Goal: Navigation & Orientation: Understand site structure

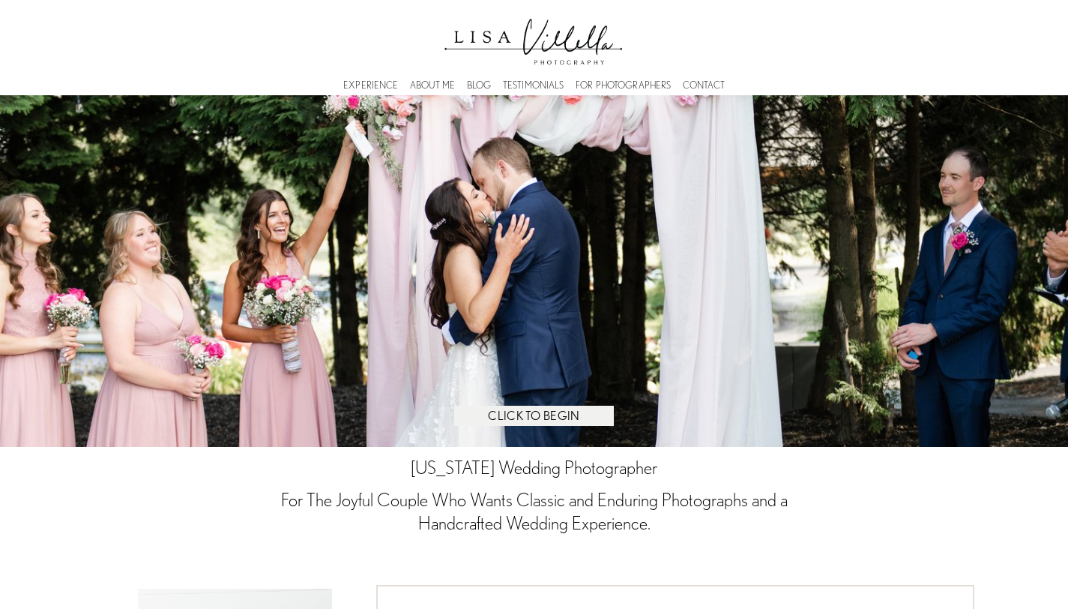
click at [638, 83] on link "FOR PHOTOGRAPHERS" at bounding box center [623, 85] width 95 height 4
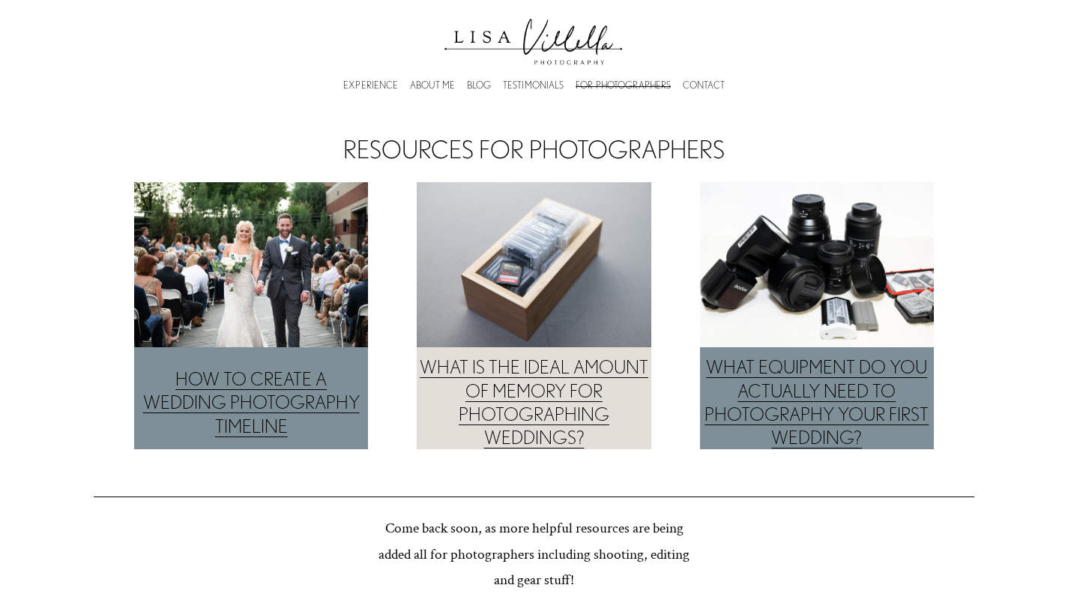
click at [397, 84] on link "EXPERIENCE" at bounding box center [370, 85] width 55 height 4
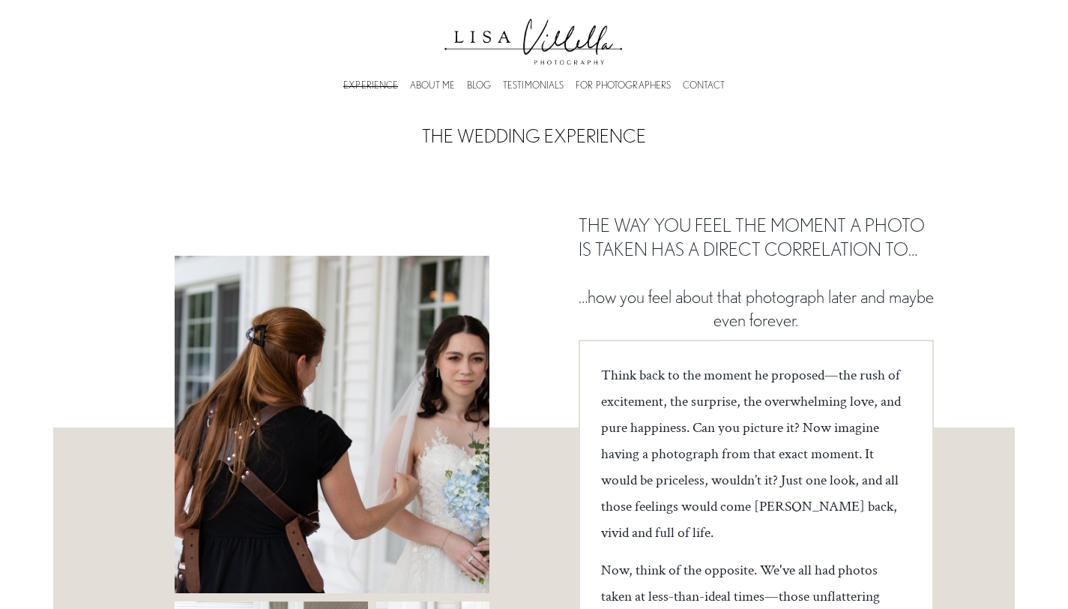
click at [538, 85] on link "TESTIMONIALS" at bounding box center [533, 85] width 61 height 4
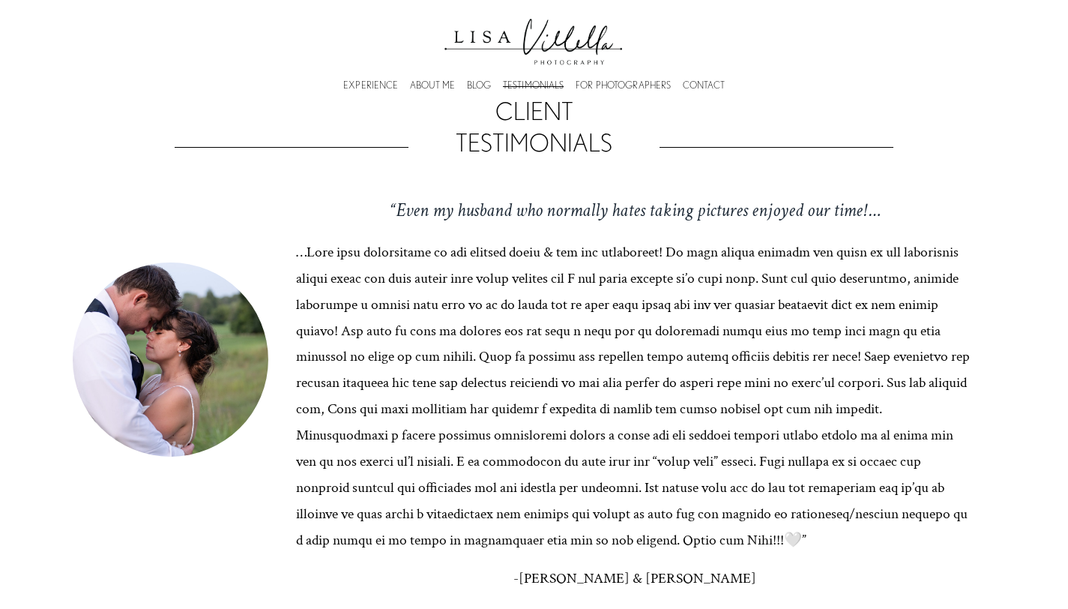
click at [430, 83] on link "ABOUT ME" at bounding box center [432, 85] width 45 height 4
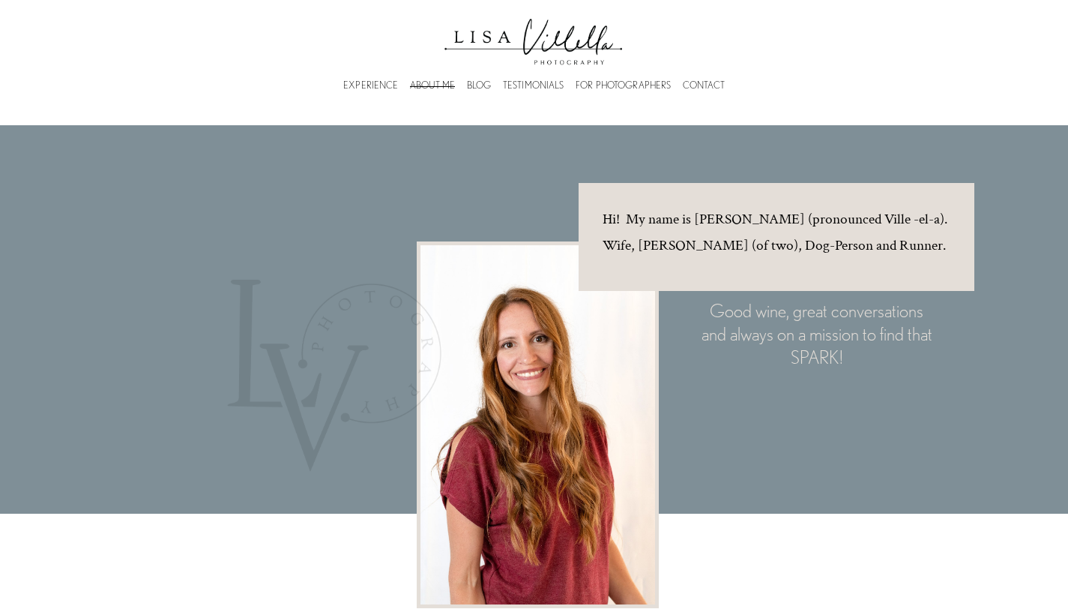
click at [390, 91] on div "EXPERIENCE ABOUT ME BLOG TESTIMONIALS FOR PHOTOGRAPHERS CONTACT" at bounding box center [534, 84] width 481 height 14
click at [384, 88] on link "EXPERIENCE" at bounding box center [370, 85] width 55 height 4
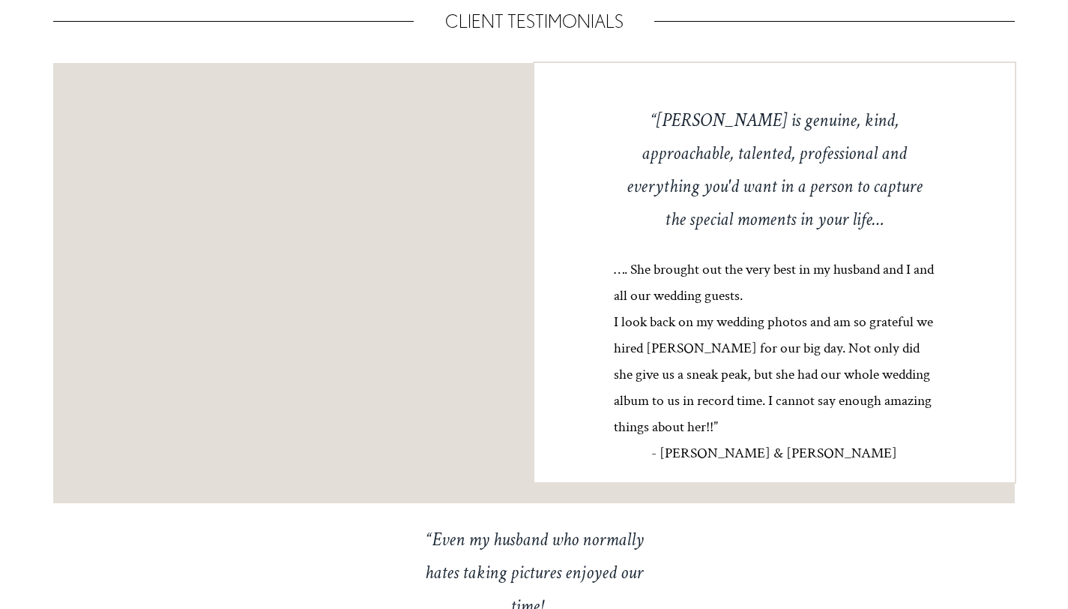
scroll to position [5687, 0]
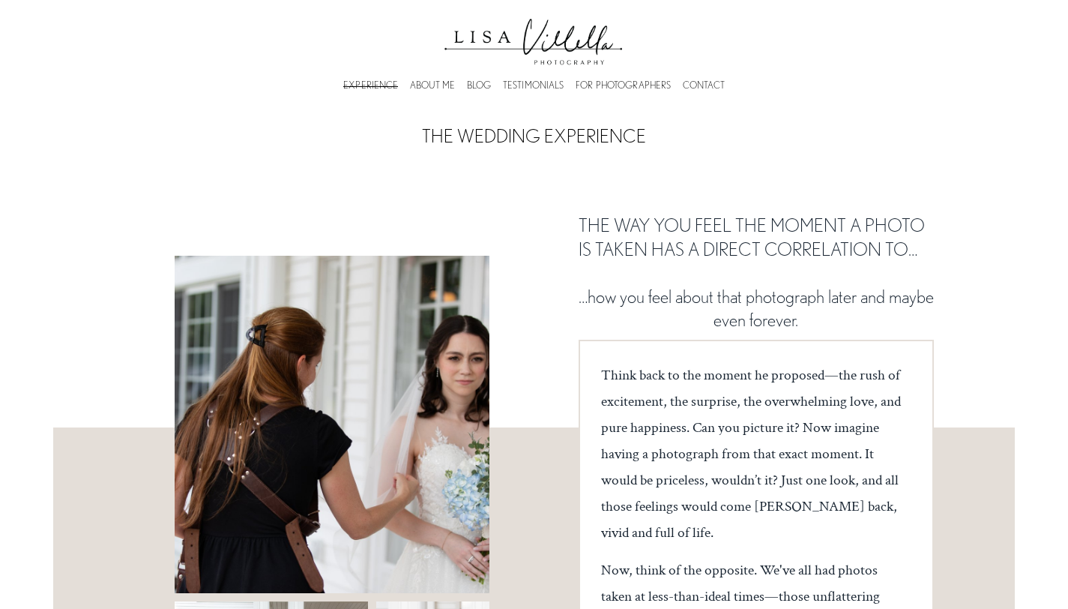
click at [427, 83] on link "ABOUT ME" at bounding box center [432, 85] width 45 height 4
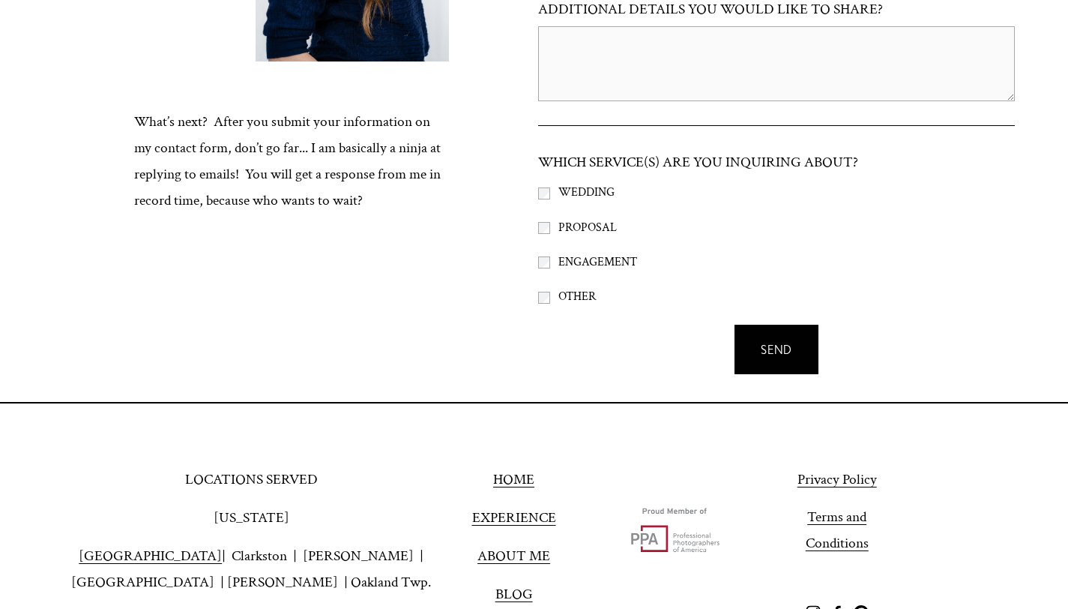
scroll to position [5986, 0]
